Goal: Navigation & Orientation: Find specific page/section

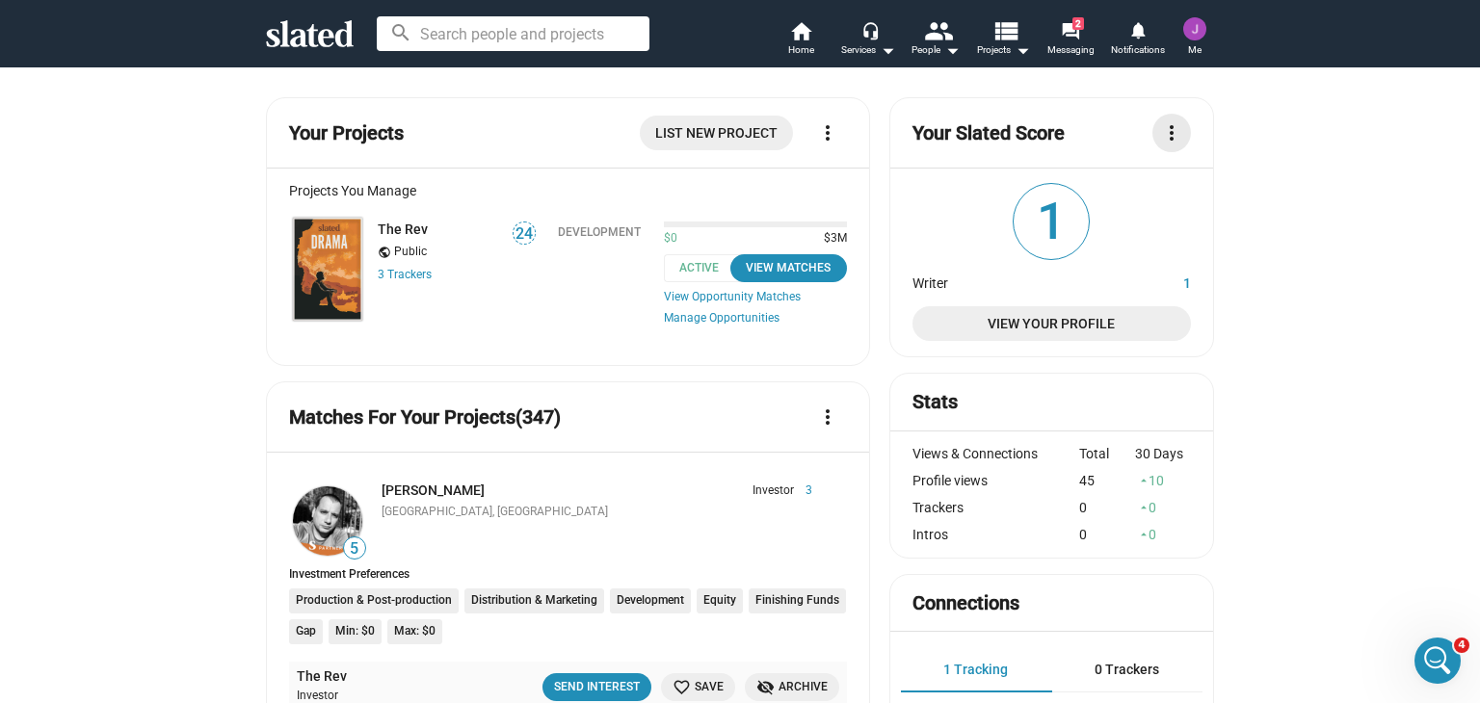
click at [1165, 132] on mat-icon "more_vert" at bounding box center [1171, 132] width 23 height 23
click at [853, 186] on div at bounding box center [740, 351] width 1480 height 703
click at [307, 277] on img at bounding box center [327, 269] width 69 height 103
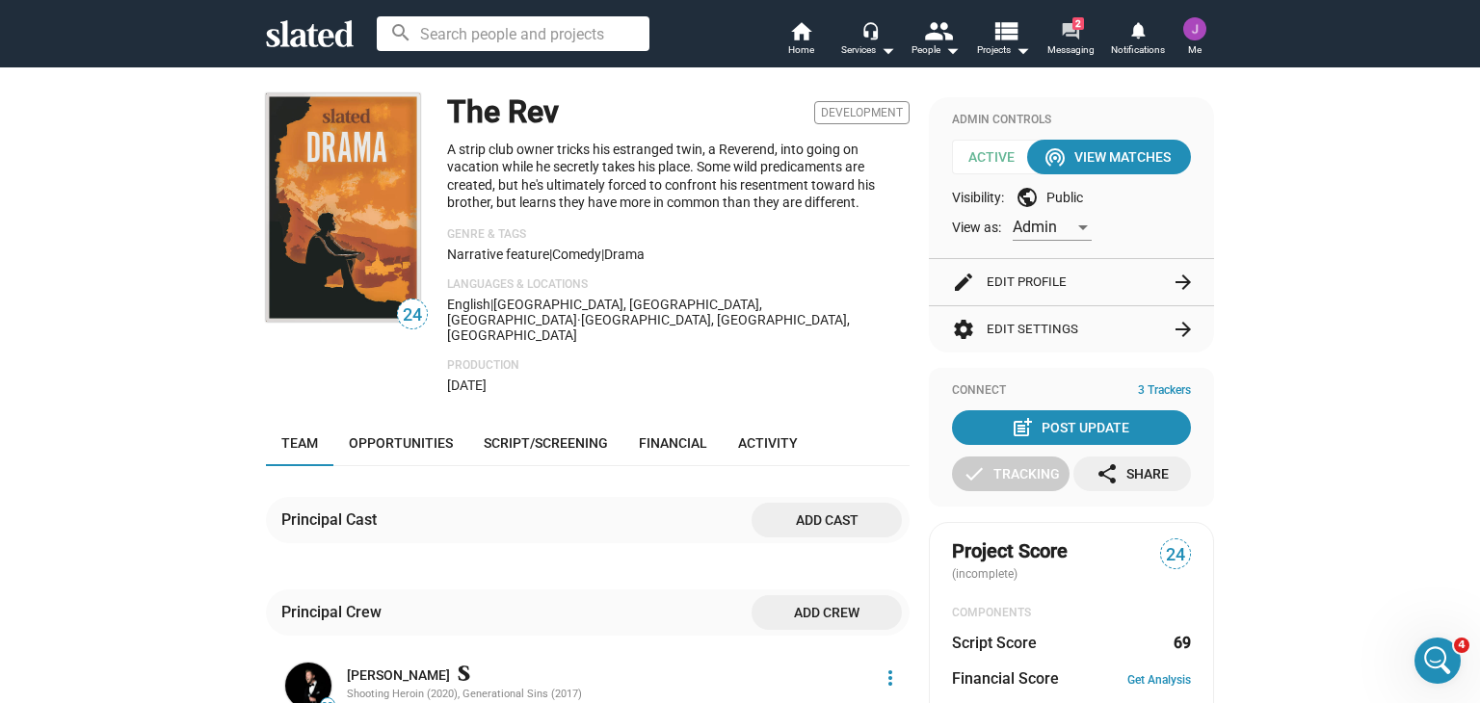
click at [1068, 38] on mat-icon "forum" at bounding box center [1070, 30] width 18 height 18
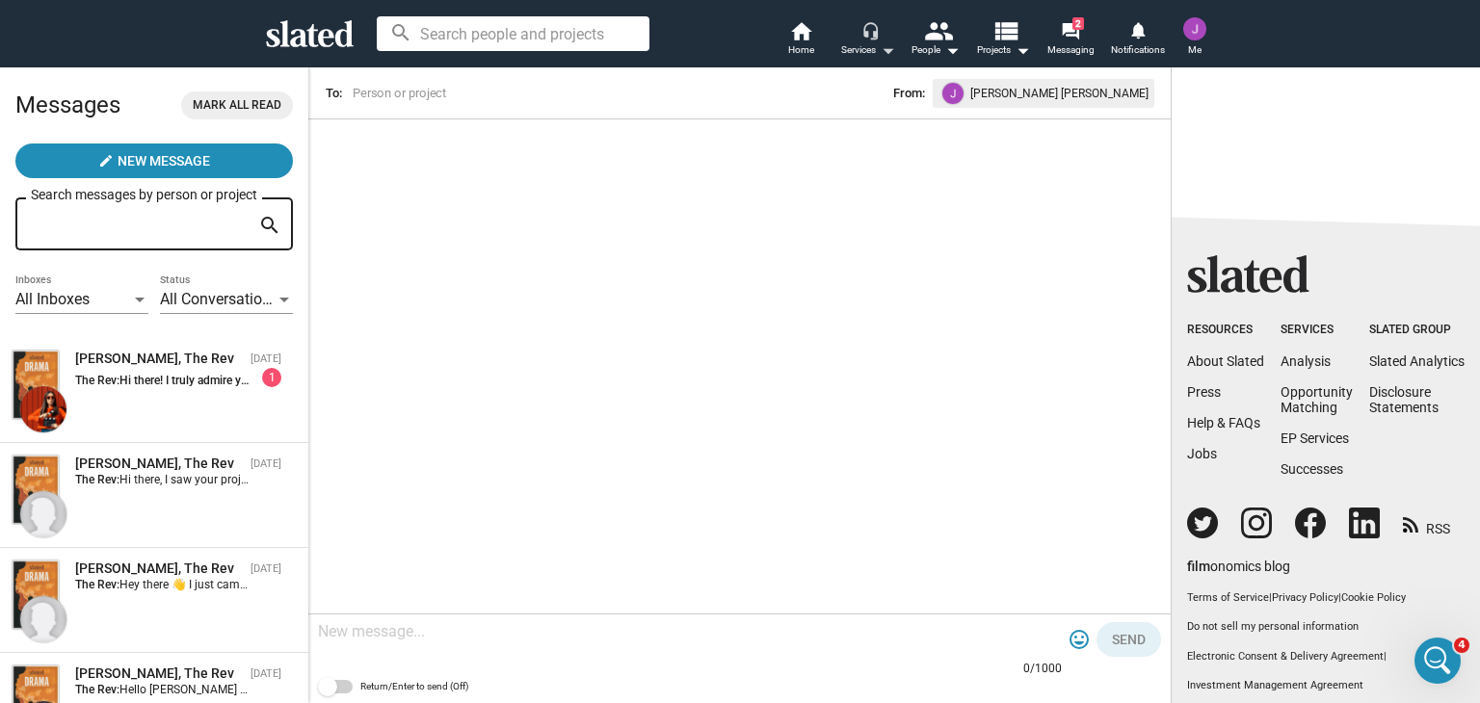
click at [870, 43] on div "Services arrow_drop_down" at bounding box center [868, 50] width 54 height 23
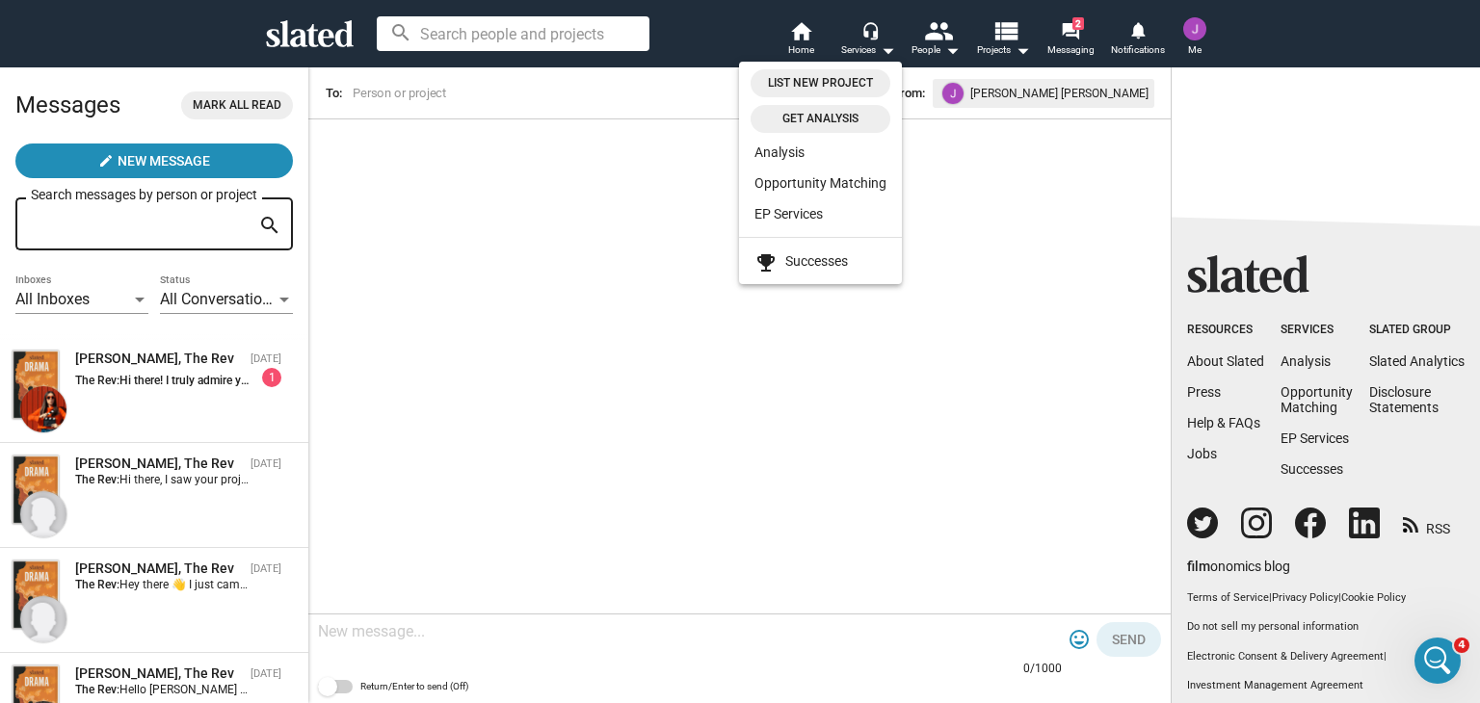
click at [849, 118] on span "Get analysis" at bounding box center [820, 119] width 117 height 20
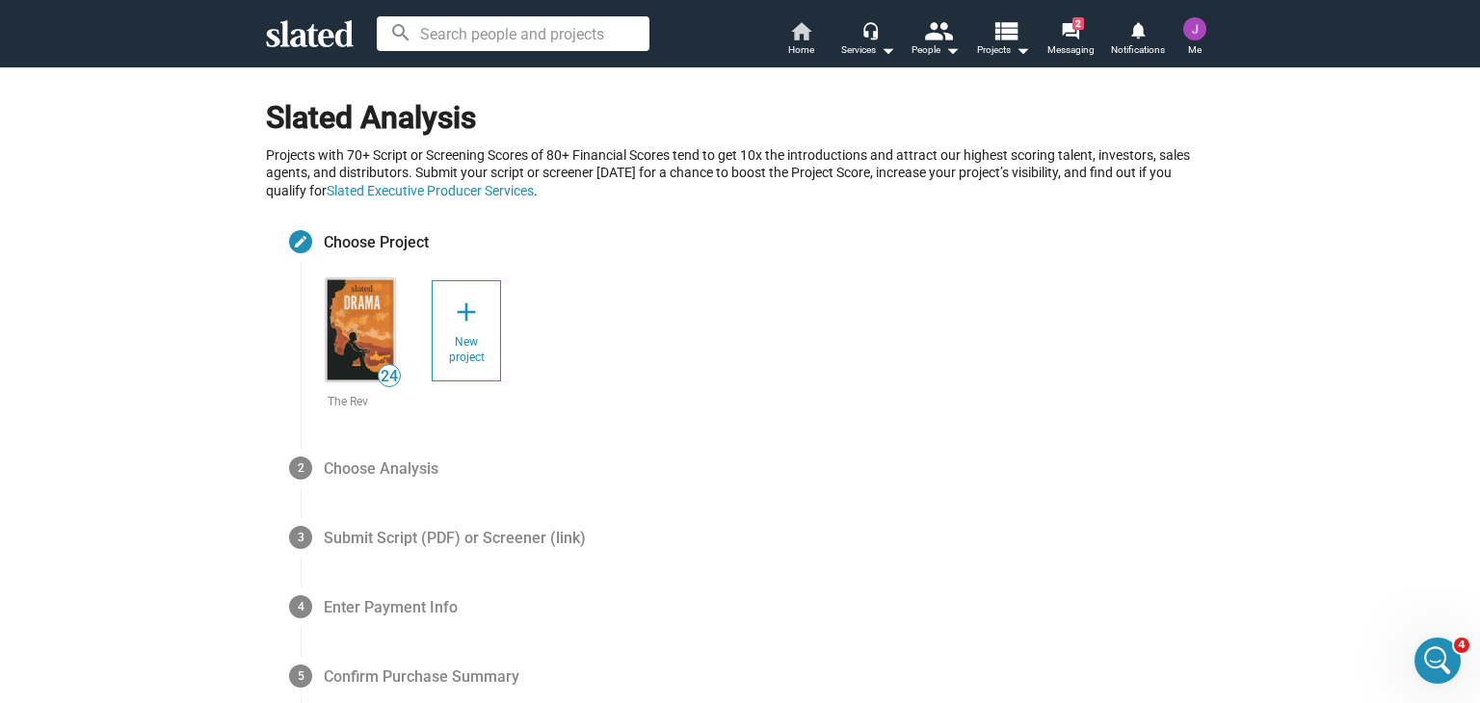
click at [818, 41] on link "home Home" at bounding box center [800, 40] width 67 height 42
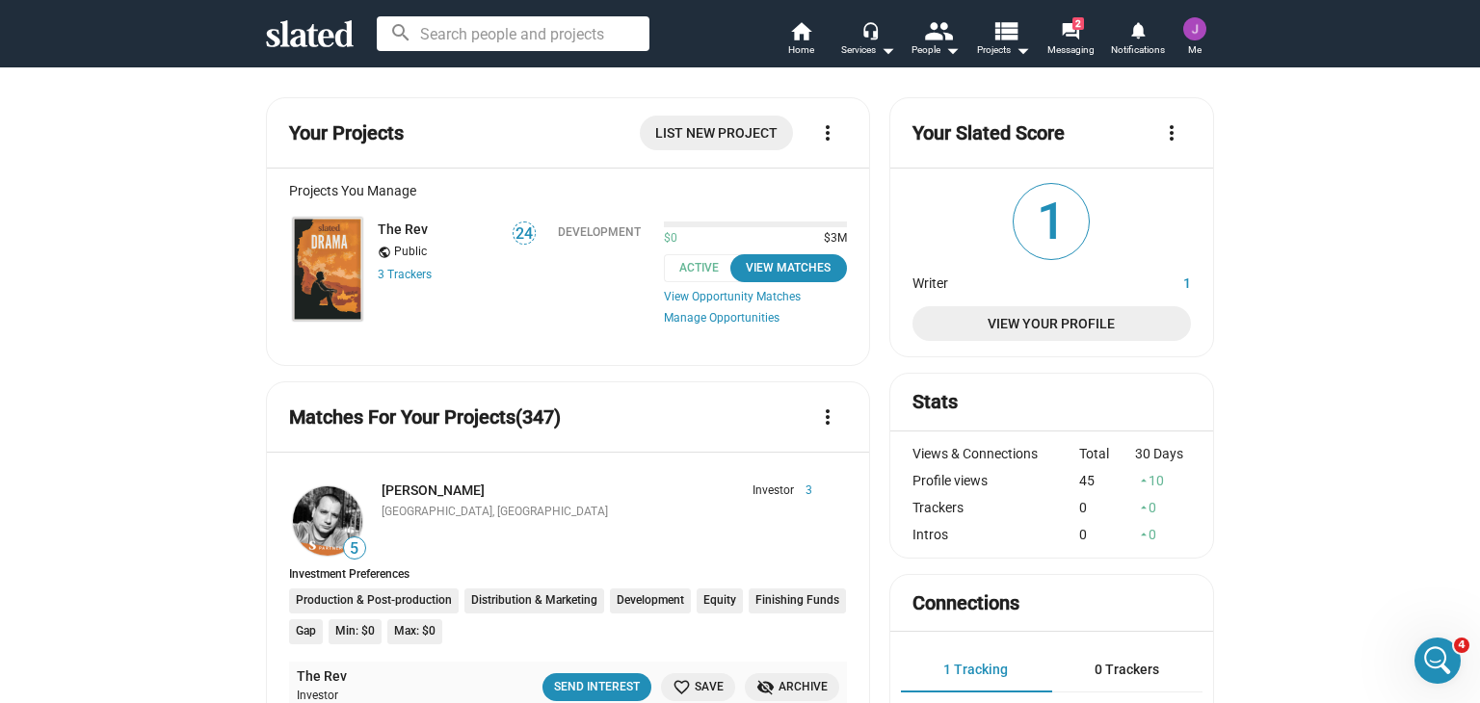
click at [1013, 322] on span "View Your Profile" at bounding box center [1052, 323] width 248 height 35
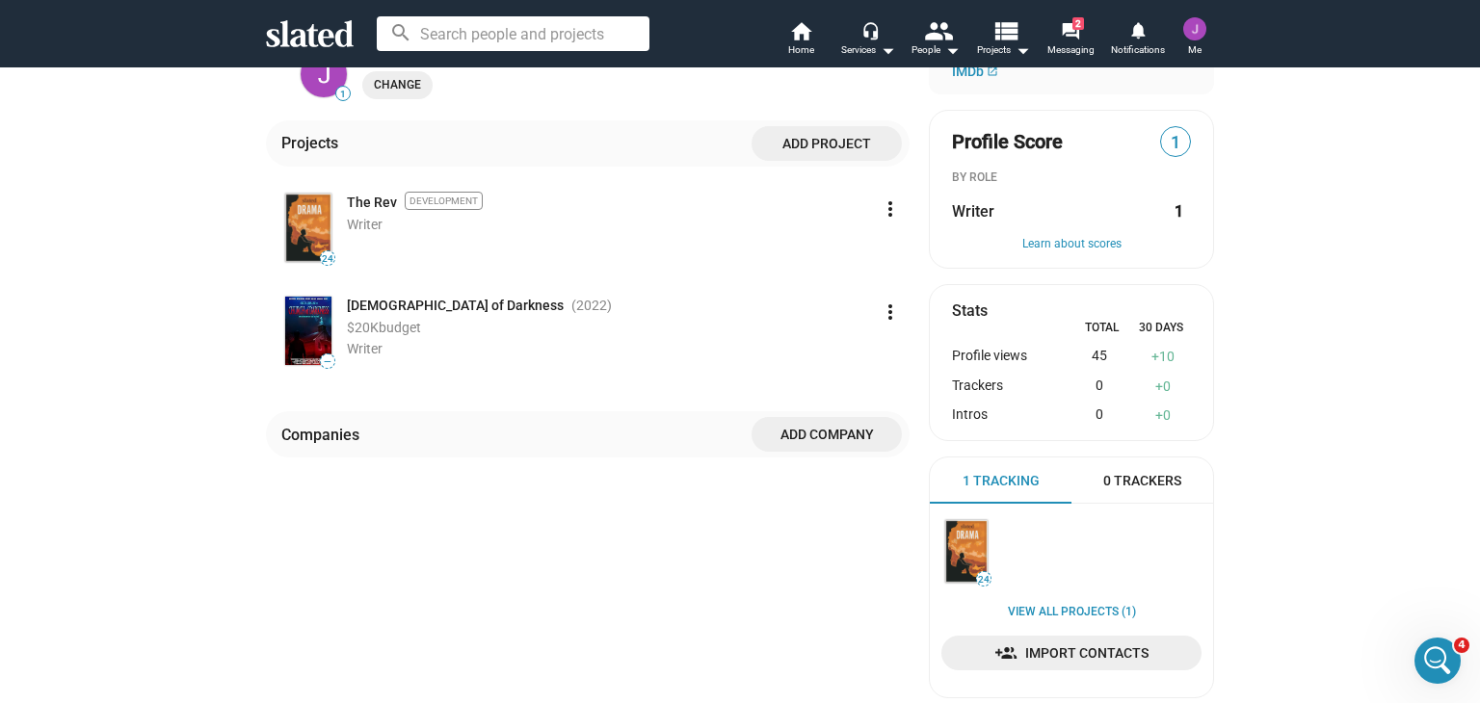
scroll to position [193, 0]
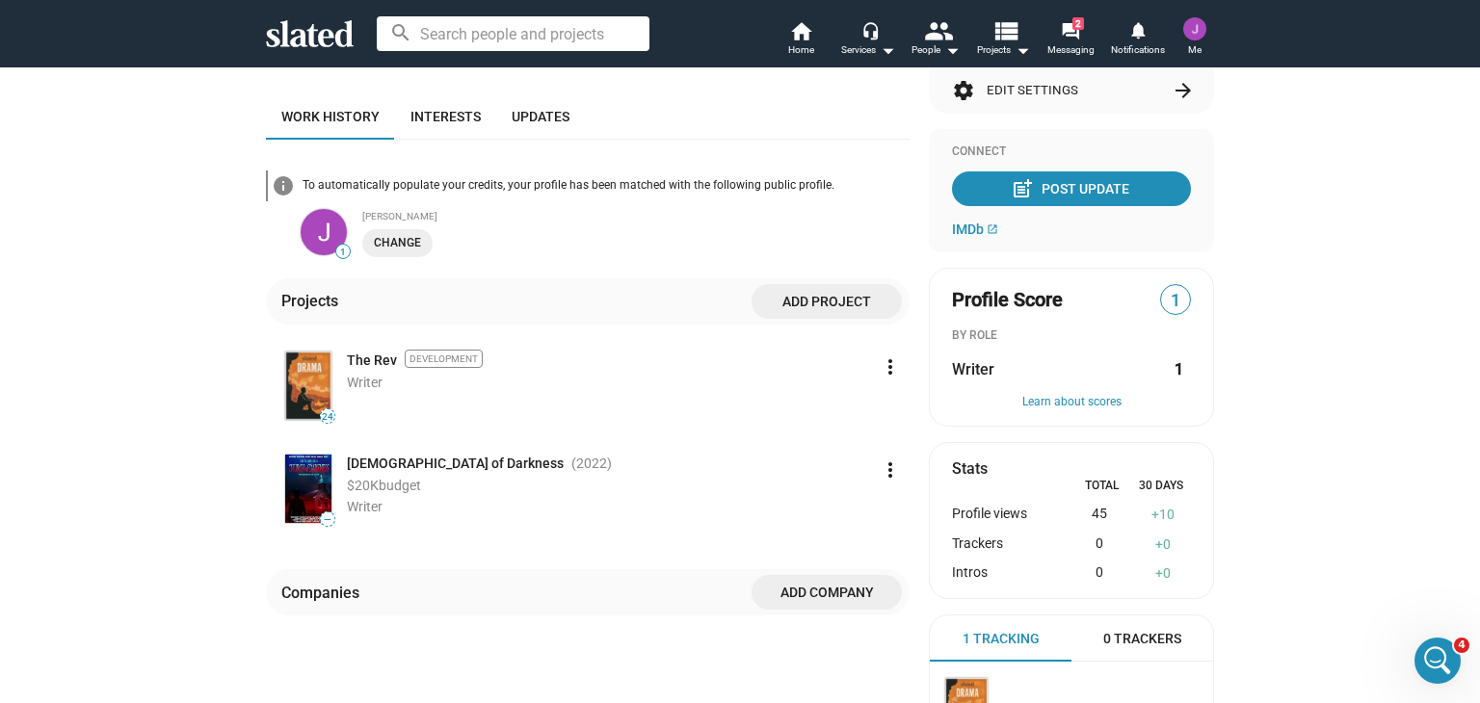
click at [301, 390] on img at bounding box center [308, 386] width 46 height 68
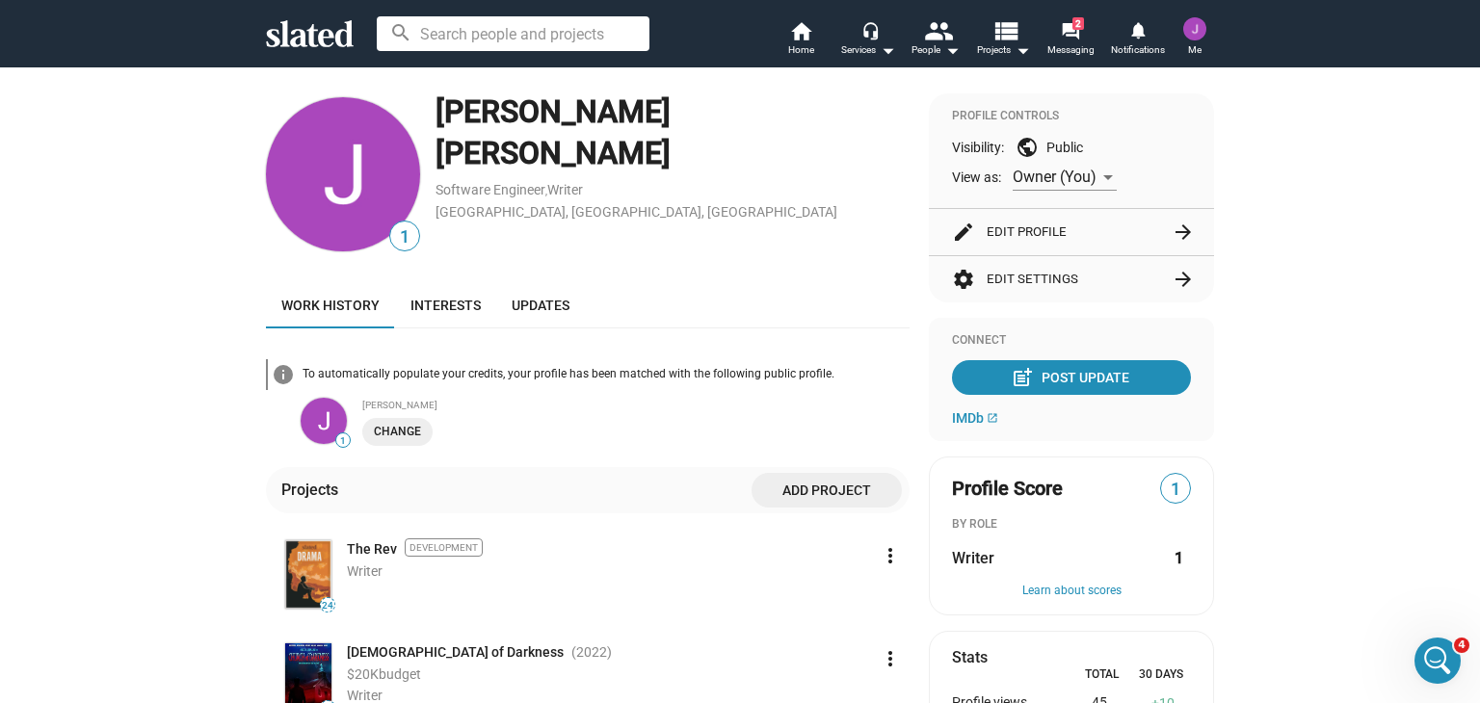
scroll to position [0, 0]
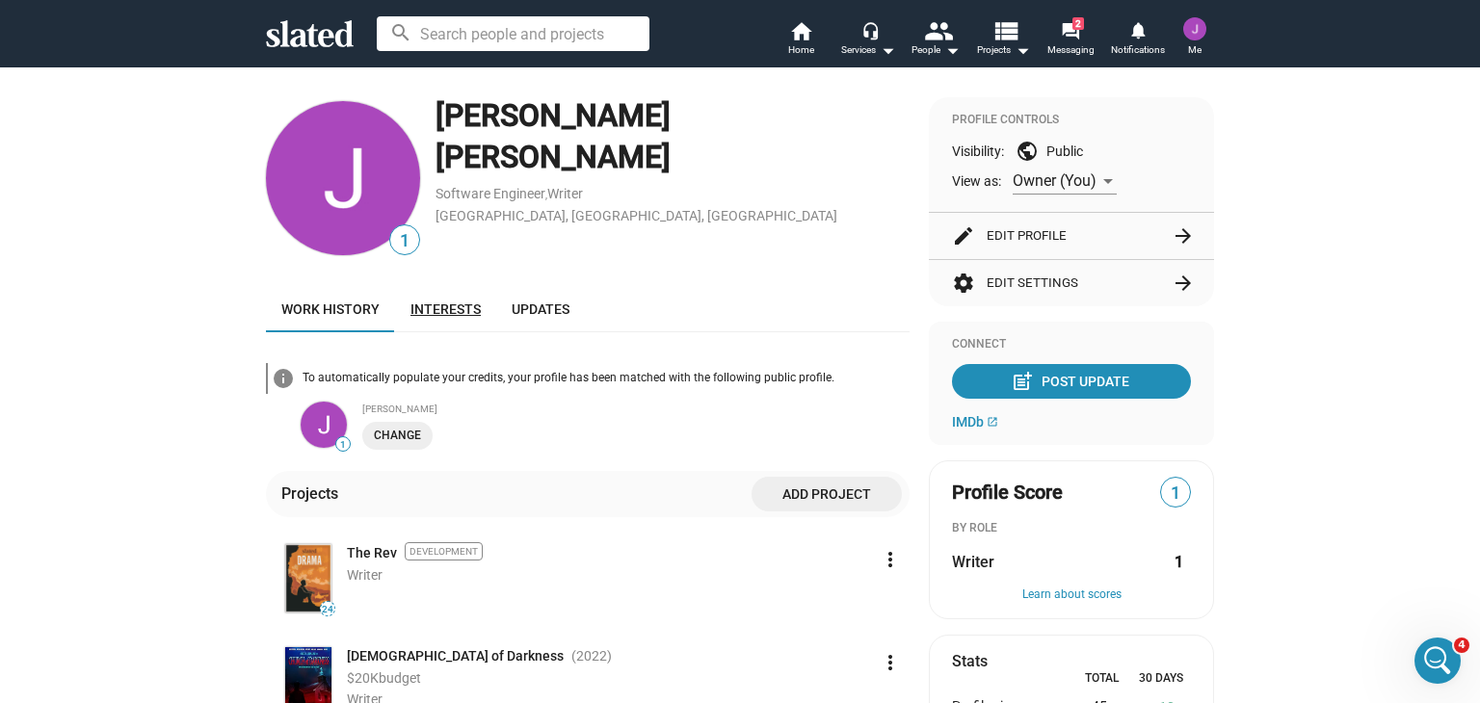
click at [450, 318] on link "Interests" at bounding box center [445, 309] width 101 height 46
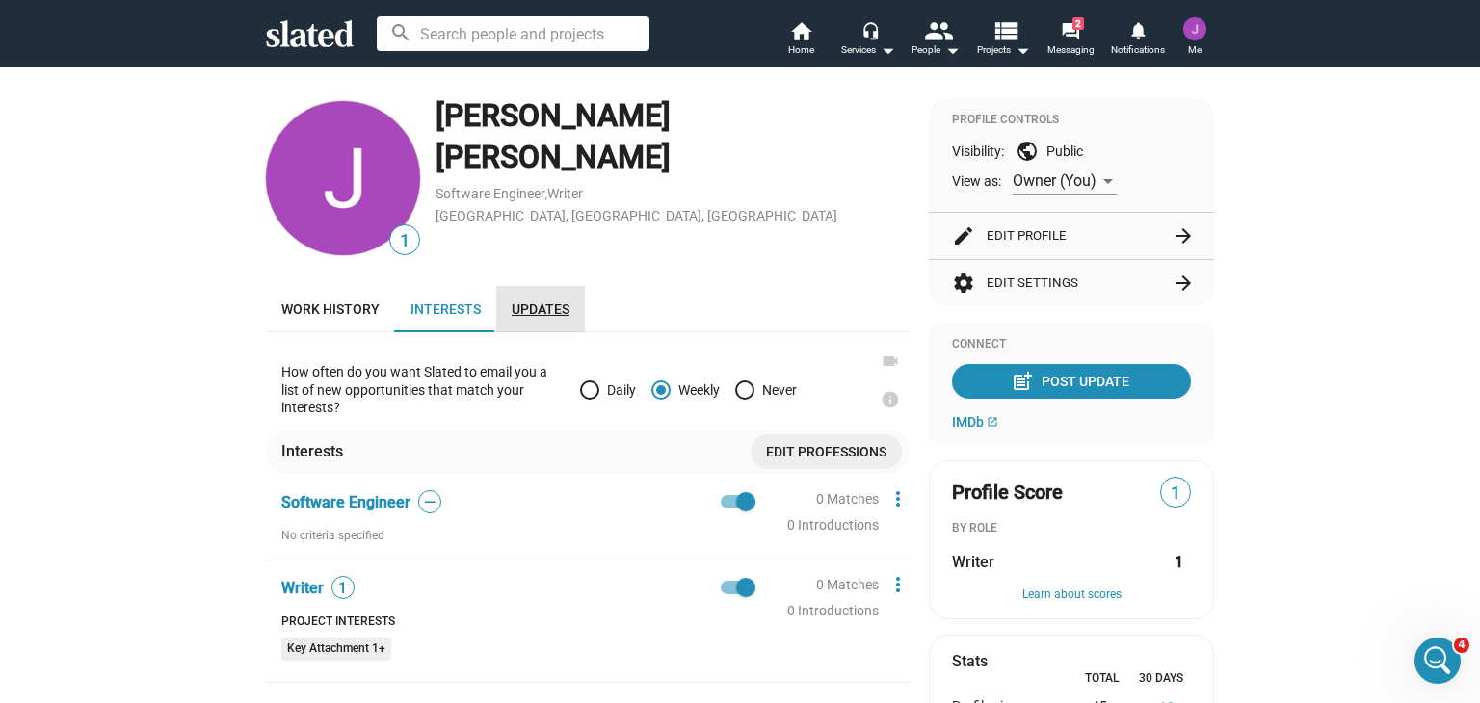
click at [518, 310] on span "Updates" at bounding box center [541, 309] width 58 height 15
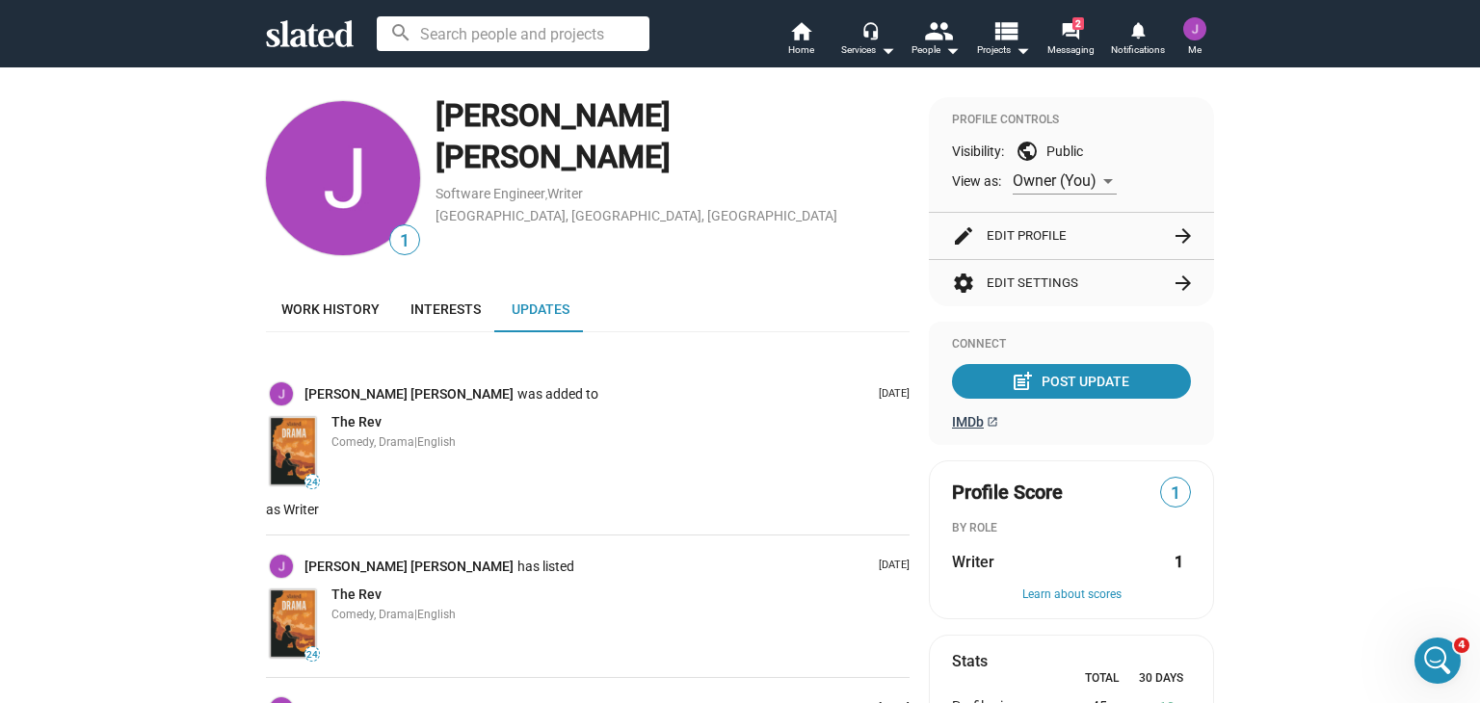
click at [959, 420] on span "IMDb" at bounding box center [968, 421] width 32 height 15
click at [1141, 31] on mat-icon "notifications" at bounding box center [1137, 29] width 18 height 18
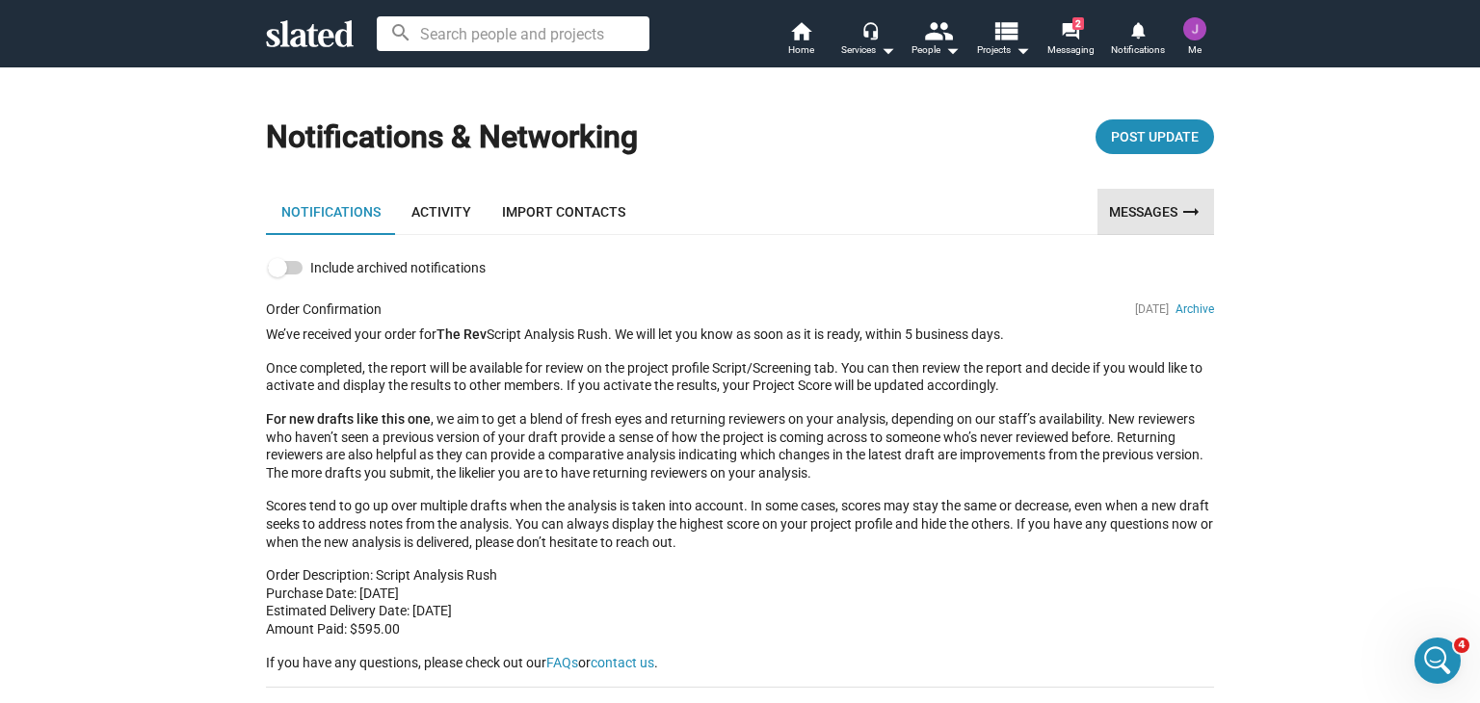
click at [1121, 206] on link "Messages arrow_right_alt" at bounding box center [1155, 212] width 117 height 46
